Goal: Task Accomplishment & Management: Manage account settings

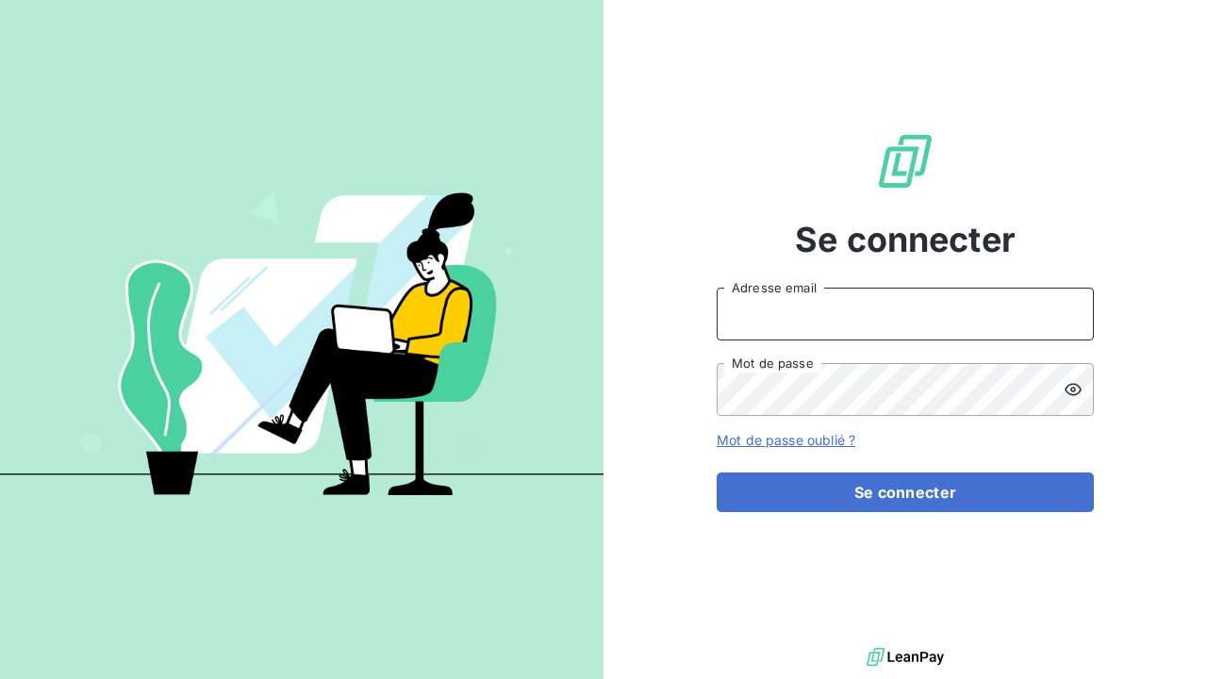
type input "[EMAIL_ADDRESS][DOMAIN_NAME]"
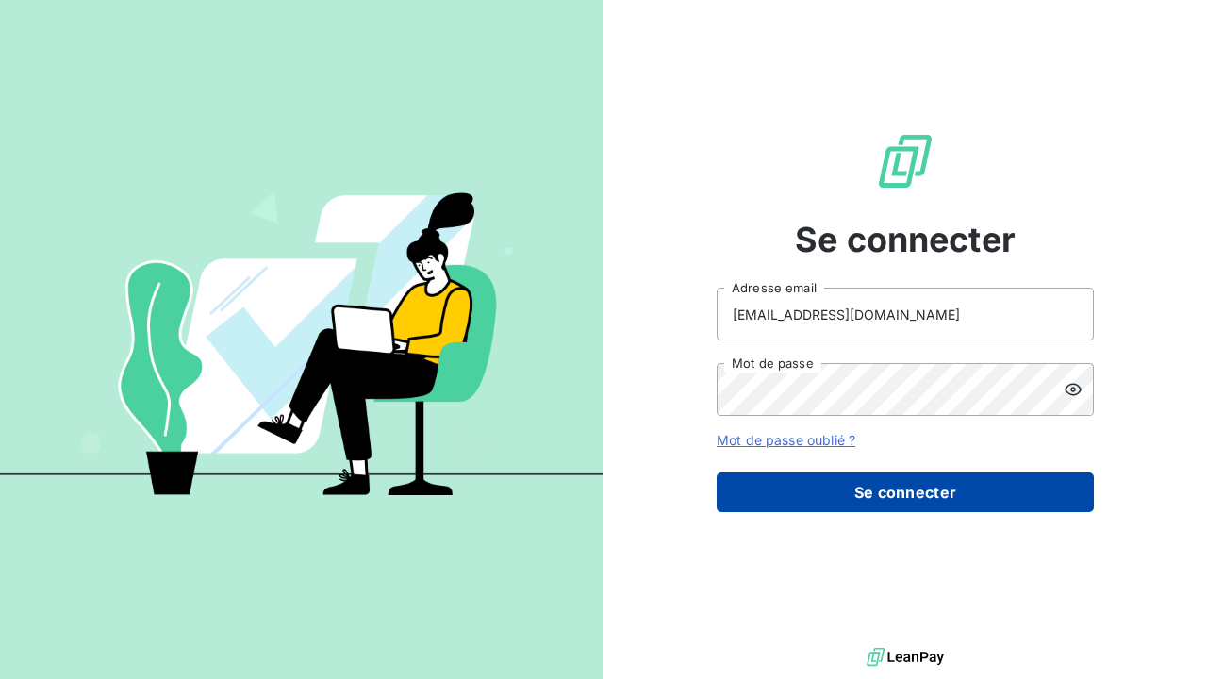
drag, startPoint x: 0, startPoint y: 0, endPoint x: 958, endPoint y: 489, distance: 1075.7
click at [958, 489] on button "Se connecter" at bounding box center [905, 493] width 377 height 40
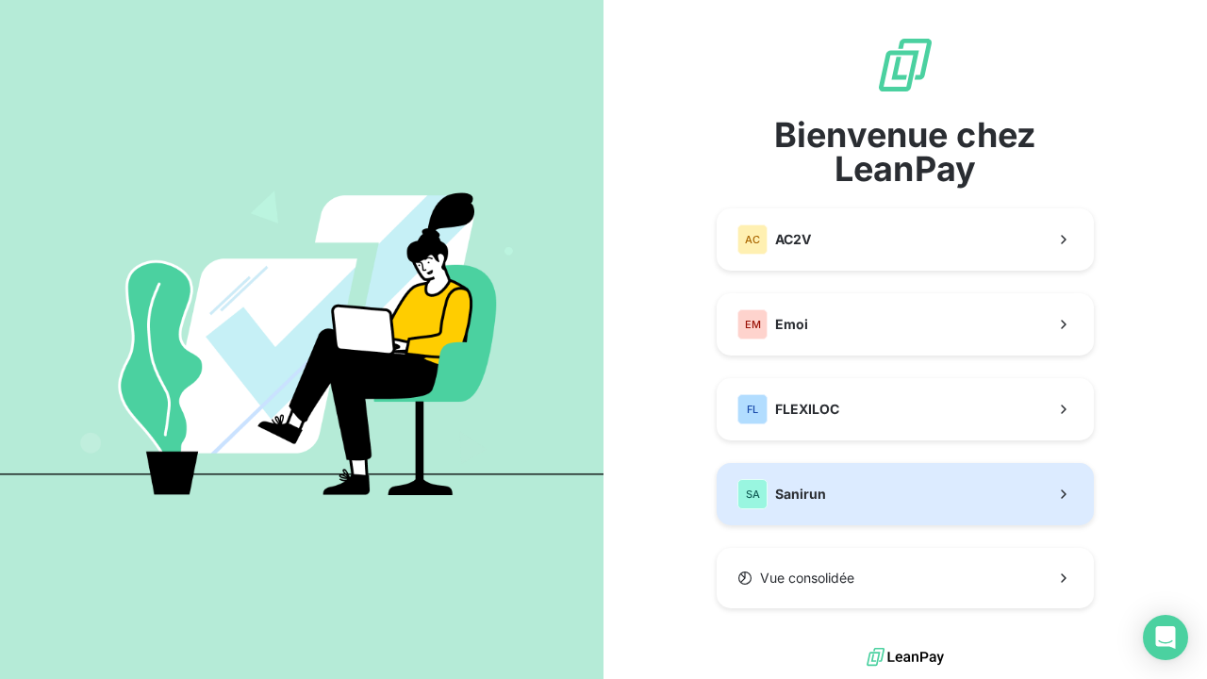
click at [787, 491] on span "Sanirun" at bounding box center [800, 494] width 51 height 19
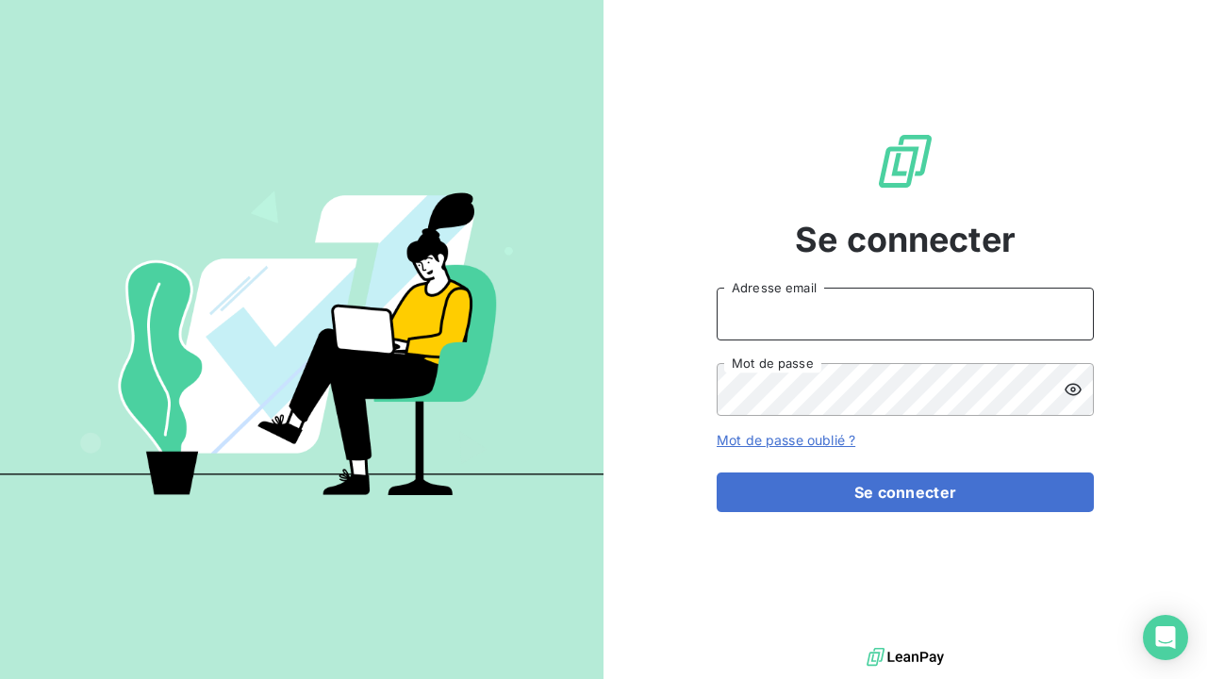
type input "[EMAIL_ADDRESS][DOMAIN_NAME]"
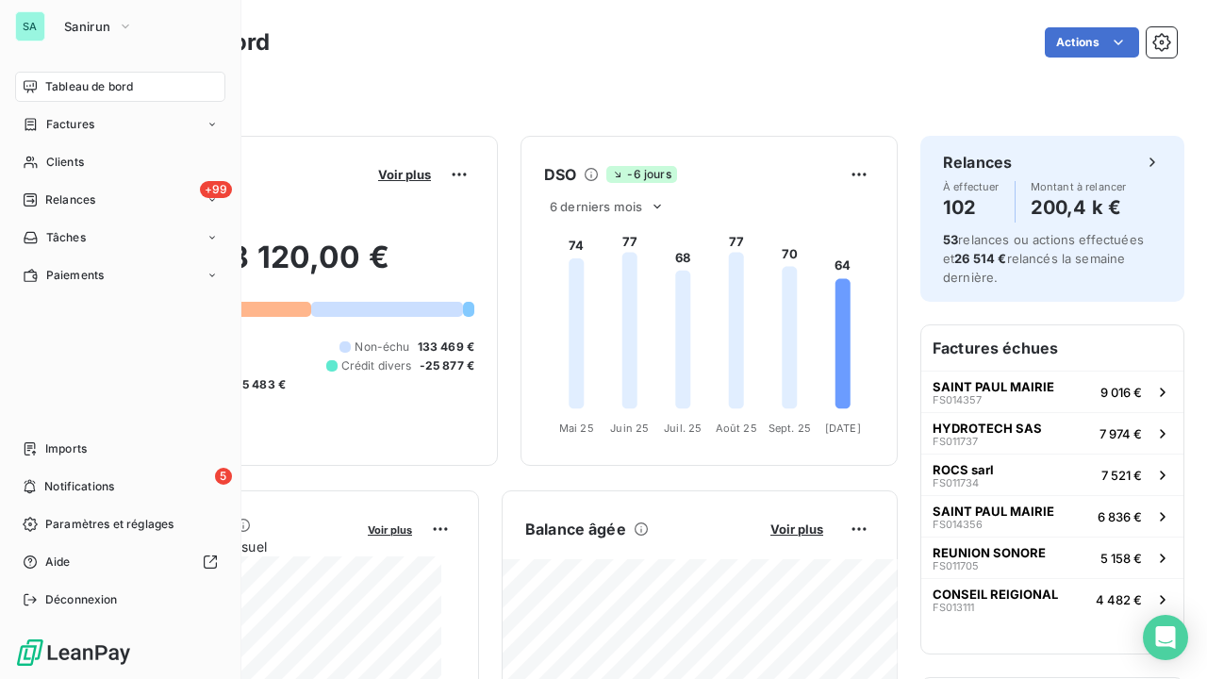
click at [0, 23] on div "SA Sanirun Tableau de bord Factures Clients +99 Relances Tâches Paiements Impor…" at bounding box center [120, 339] width 241 height 679
